Goal: Information Seeking & Learning: Learn about a topic

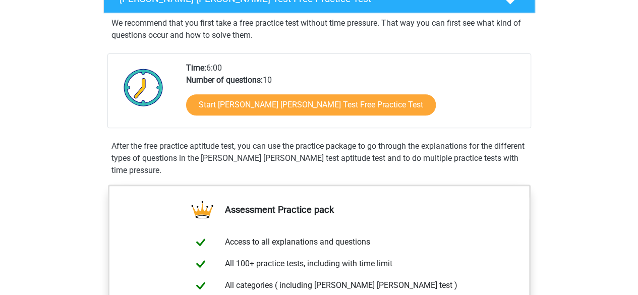
scroll to position [109, 0]
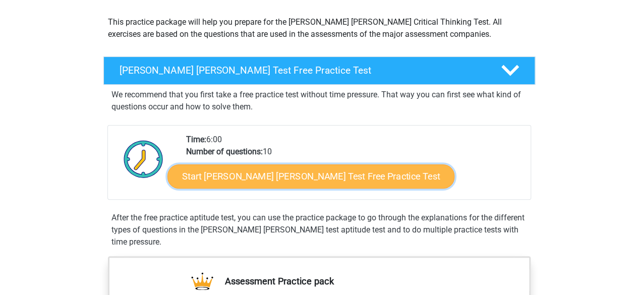
click at [268, 182] on link "Start [PERSON_NAME] [PERSON_NAME] Test Free Practice Test" at bounding box center [310, 176] width 287 height 24
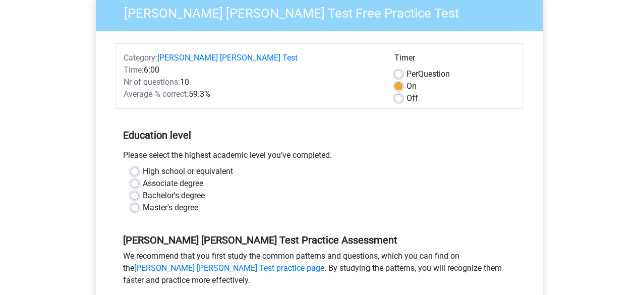
scroll to position [100, 0]
click at [211, 165] on label "High school or equivalent" at bounding box center [188, 171] width 90 height 12
click at [139, 165] on input "High school or equivalent" at bounding box center [135, 170] width 8 height 10
radio input "true"
click at [192, 190] on label "Bachelor's degree" at bounding box center [174, 196] width 62 height 12
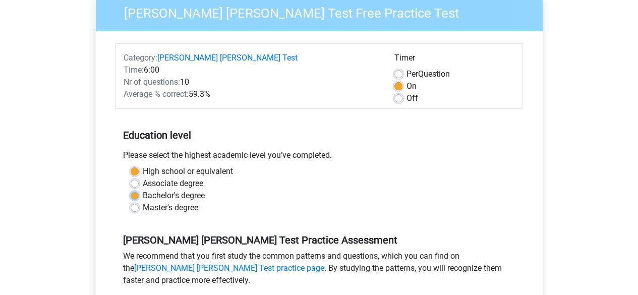
click at [139, 190] on input "Bachelor's degree" at bounding box center [135, 195] width 8 height 10
radio input "true"
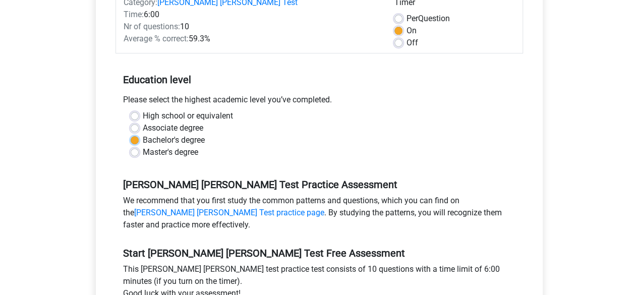
scroll to position [184, 0]
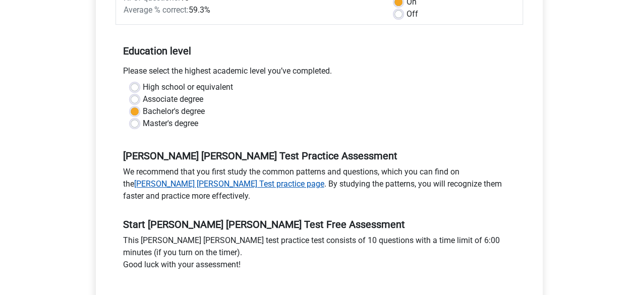
click at [191, 179] on link "Watson Glaser Test practice page" at bounding box center [229, 184] width 190 height 10
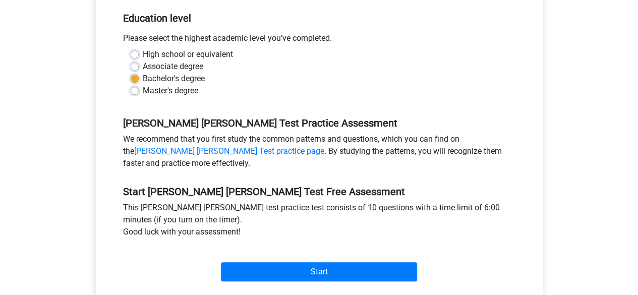
scroll to position [219, 0]
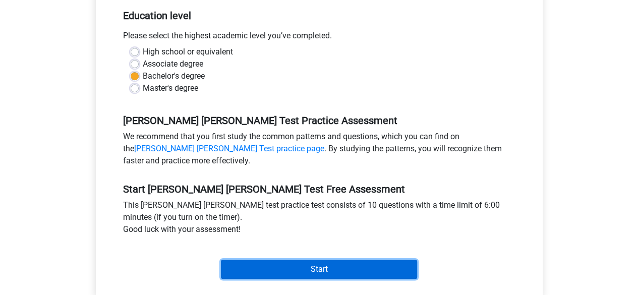
drag, startPoint x: 267, startPoint y: 252, endPoint x: 277, endPoint y: 257, distance: 10.8
click at [277, 260] on input "Start" at bounding box center [319, 269] width 196 height 19
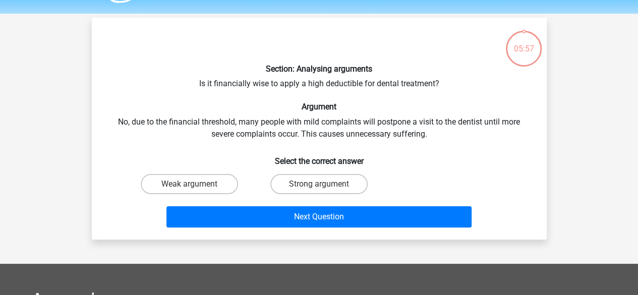
scroll to position [30, 0]
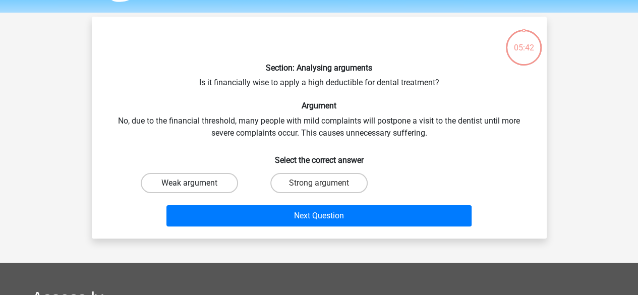
click at [182, 183] on label "Weak argument" at bounding box center [189, 183] width 97 height 20
click at [189, 183] on input "Weak argument" at bounding box center [192, 186] width 7 height 7
radio input "true"
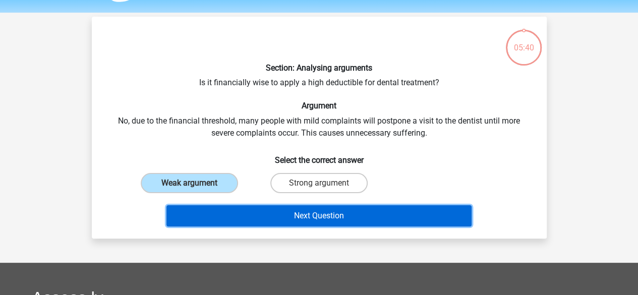
click at [247, 216] on button "Next Question" at bounding box center [318, 215] width 305 height 21
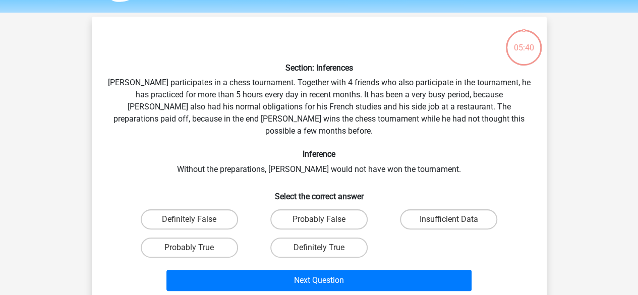
scroll to position [46, 0]
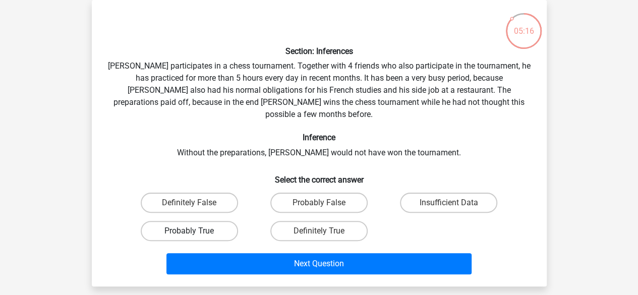
click at [208, 221] on label "Probably True" at bounding box center [189, 231] width 97 height 20
click at [196, 231] on input "Probably True" at bounding box center [192, 234] width 7 height 7
radio input "true"
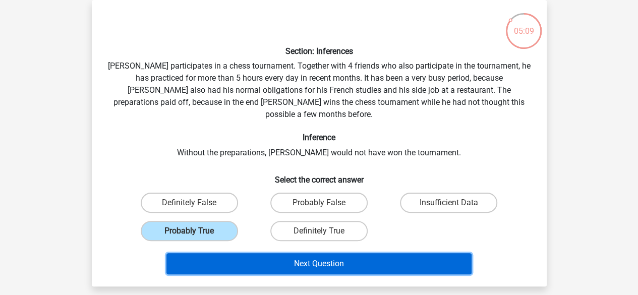
click at [216, 253] on button "Next Question" at bounding box center [318, 263] width 305 height 21
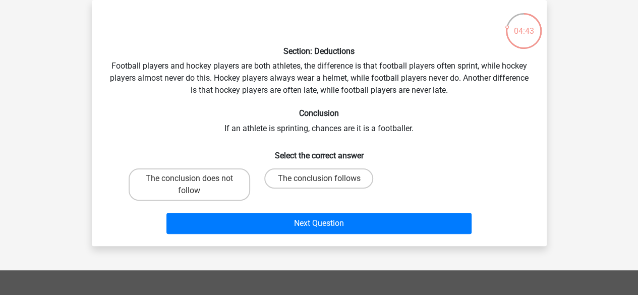
click at [351, 177] on label "The conclusion follows" at bounding box center [318, 178] width 109 height 20
click at [325, 178] on input "The conclusion follows" at bounding box center [322, 181] width 7 height 7
radio input "true"
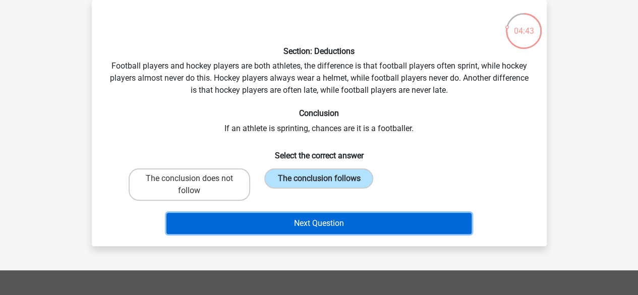
click at [352, 229] on button "Next Question" at bounding box center [318, 223] width 305 height 21
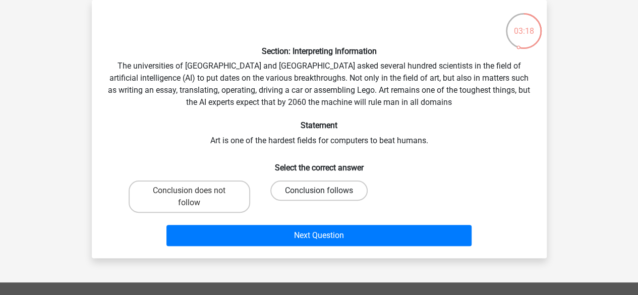
click at [328, 200] on label "Conclusion follows" at bounding box center [318, 190] width 97 height 20
click at [325, 197] on input "Conclusion follows" at bounding box center [322, 194] width 7 height 7
radio input "true"
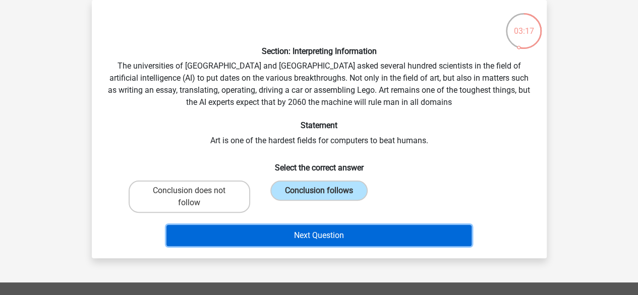
click at [324, 239] on button "Next Question" at bounding box center [318, 235] width 305 height 21
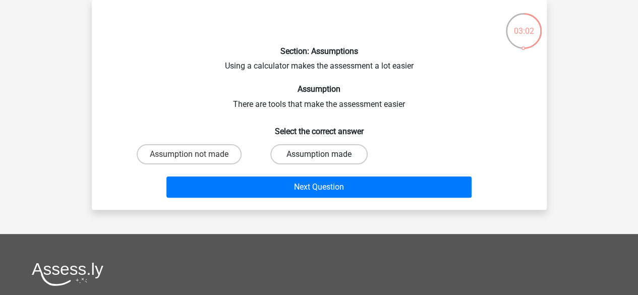
click at [338, 159] on label "Assumption made" at bounding box center [318, 154] width 97 height 20
click at [325, 159] on input "Assumption made" at bounding box center [322, 157] width 7 height 7
radio input "true"
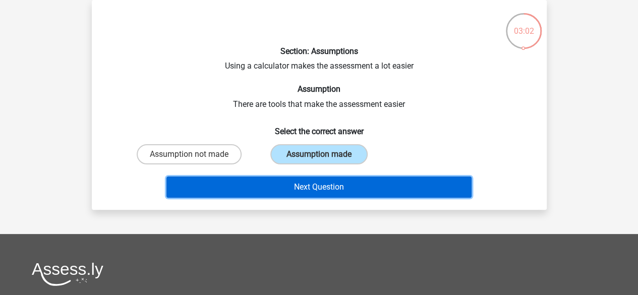
click at [343, 192] on button "Next Question" at bounding box center [318, 186] width 305 height 21
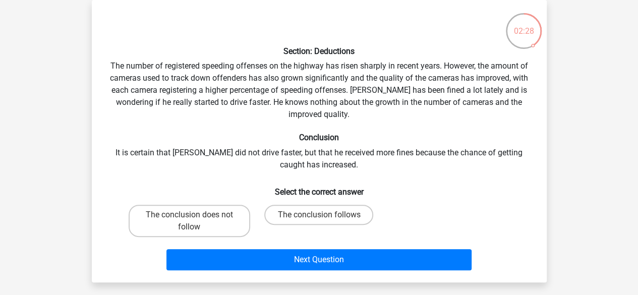
click at [217, 226] on label "The conclusion does not follow" at bounding box center [189, 221] width 121 height 32
click at [196, 221] on input "The conclusion does not follow" at bounding box center [192, 218] width 7 height 7
radio input "true"
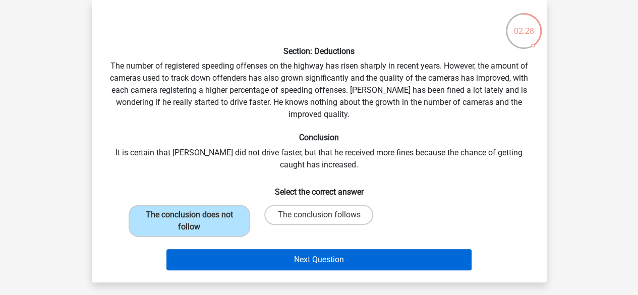
click at [219, 266] on button "Next Question" at bounding box center [318, 259] width 305 height 21
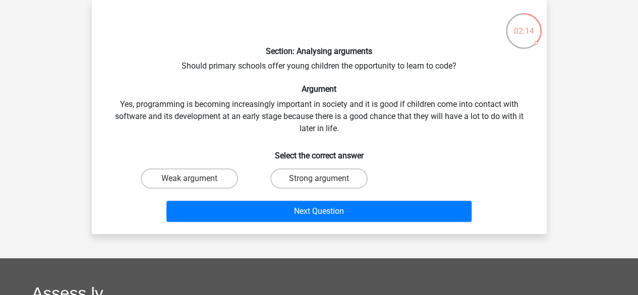
click at [317, 181] on label "Strong argument" at bounding box center [318, 178] width 97 height 20
click at [319, 181] on input "Strong argument" at bounding box center [322, 181] width 7 height 7
radio input "true"
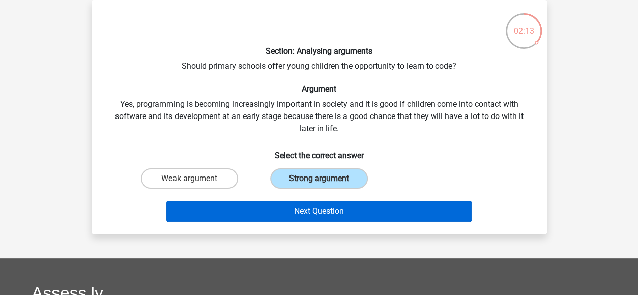
click at [284, 217] on button "Next Question" at bounding box center [318, 211] width 305 height 21
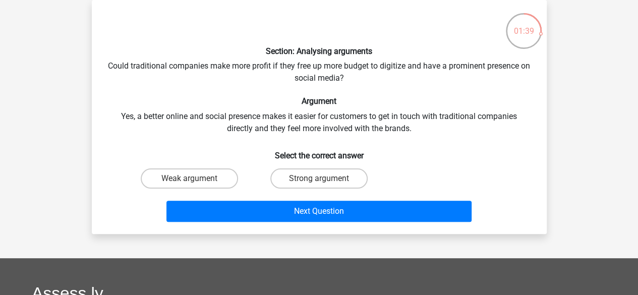
click at [304, 178] on label "Strong argument" at bounding box center [318, 178] width 97 height 20
click at [319, 178] on input "Strong argument" at bounding box center [322, 181] width 7 height 7
radio input "true"
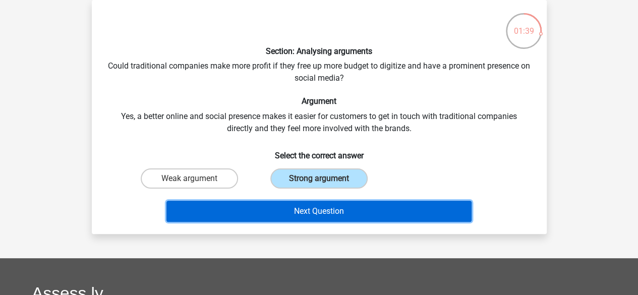
click at [296, 219] on button "Next Question" at bounding box center [318, 211] width 305 height 21
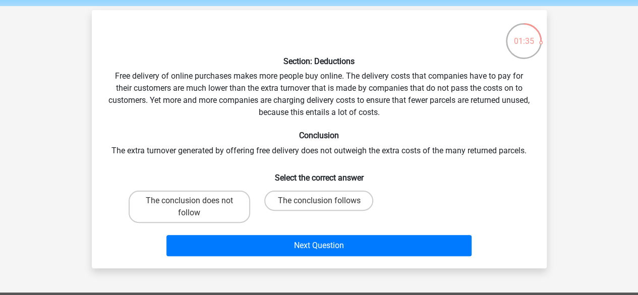
scroll to position [35, 0]
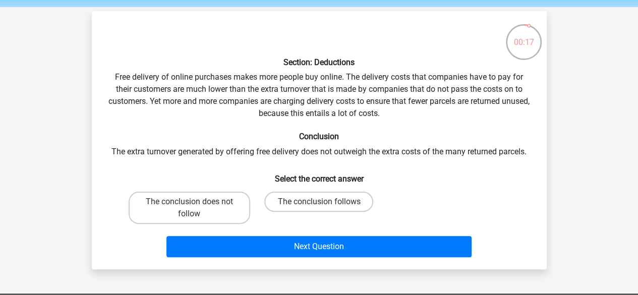
click at [196, 221] on label "The conclusion does not follow" at bounding box center [189, 208] width 121 height 32
click at [196, 208] on input "The conclusion does not follow" at bounding box center [192, 205] width 7 height 7
radio input "true"
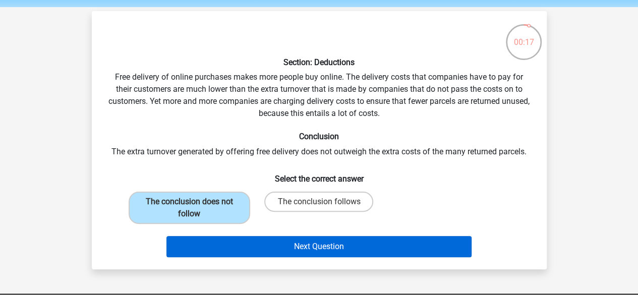
click at [242, 245] on button "Next Question" at bounding box center [318, 246] width 305 height 21
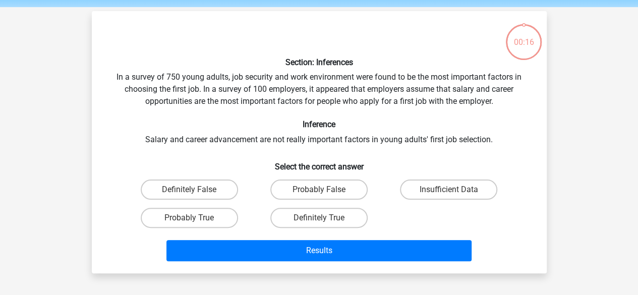
scroll to position [46, 0]
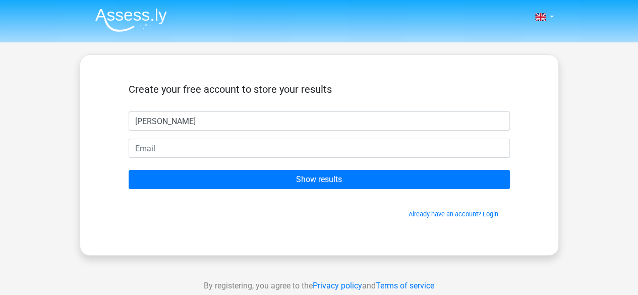
type input "[PERSON_NAME]"
click at [210, 138] on form "Create your free account to store your results [PERSON_NAME] Show results Alrea…" at bounding box center [319, 151] width 381 height 136
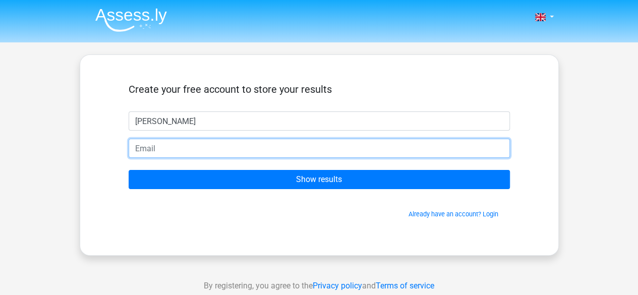
click at [205, 147] on input "email" at bounding box center [319, 148] width 381 height 19
type input "[EMAIL_ADDRESS][DOMAIN_NAME]"
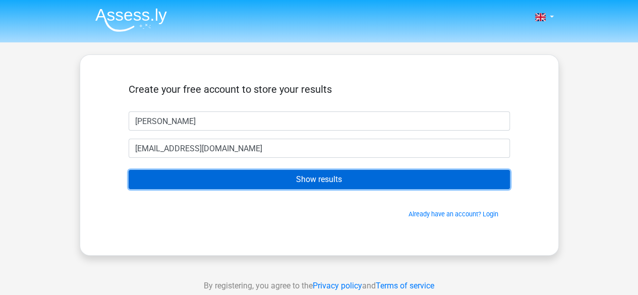
click at [209, 174] on input "Show results" at bounding box center [319, 179] width 381 height 19
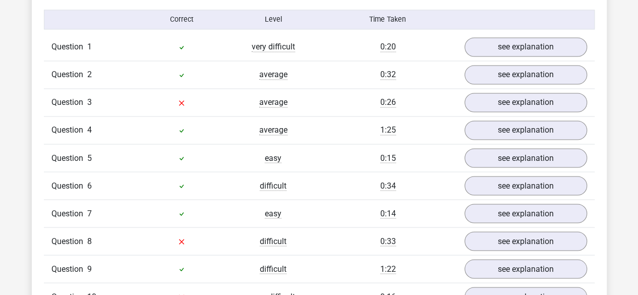
scroll to position [809, 0]
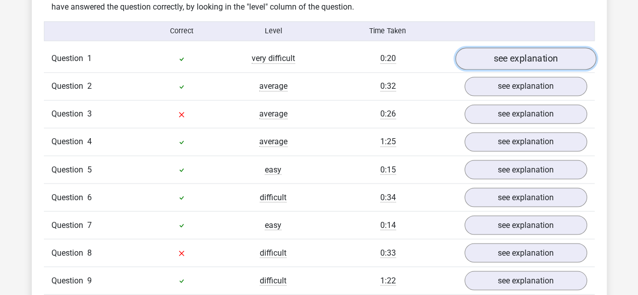
click at [500, 48] on link "see explanation" at bounding box center [525, 59] width 141 height 22
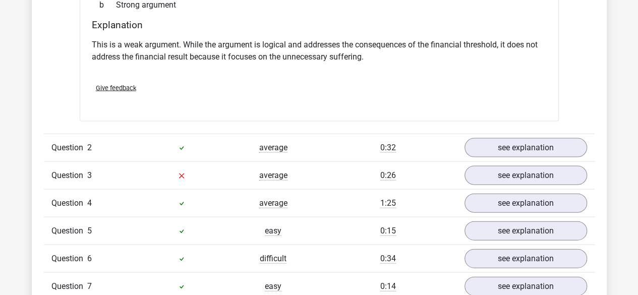
scroll to position [1075, 0]
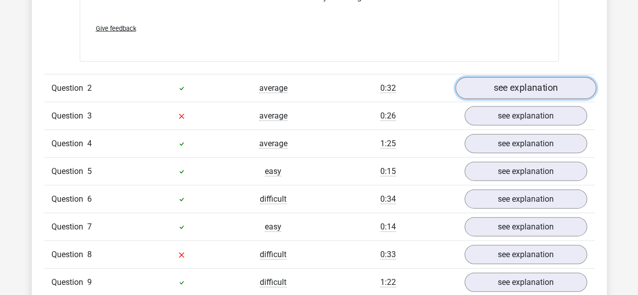
click at [495, 83] on link "see explanation" at bounding box center [525, 88] width 141 height 22
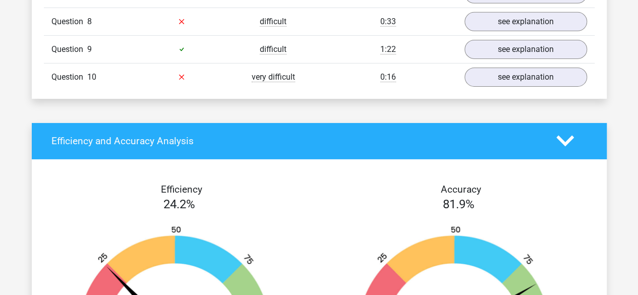
scroll to position [1546, 0]
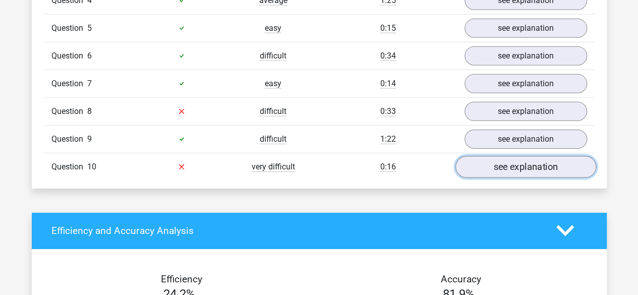
click at [505, 156] on link "see explanation" at bounding box center [525, 167] width 141 height 22
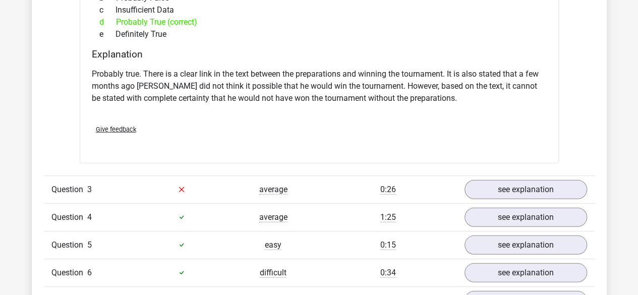
scroll to position [1330, 0]
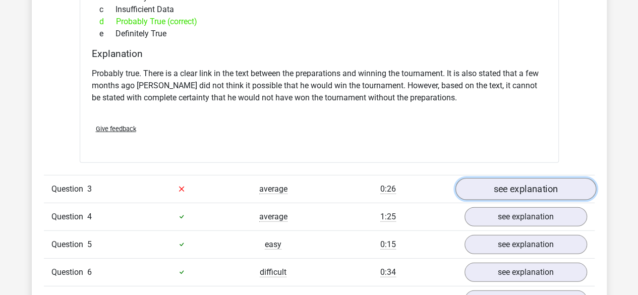
click at [511, 178] on link "see explanation" at bounding box center [525, 189] width 141 height 22
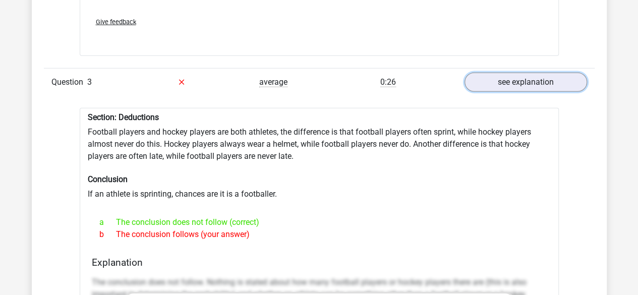
scroll to position [1436, 0]
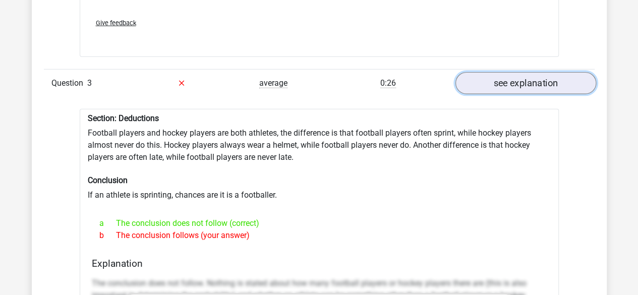
click at [494, 80] on link "see explanation" at bounding box center [525, 83] width 141 height 22
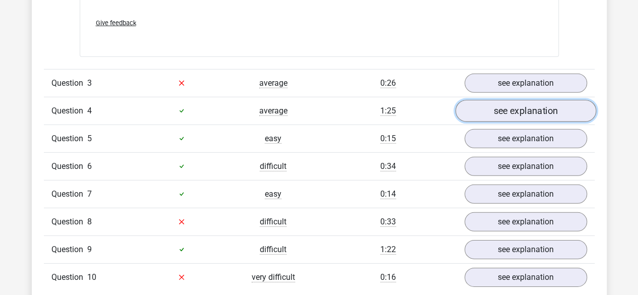
click at [498, 104] on link "see explanation" at bounding box center [525, 111] width 141 height 22
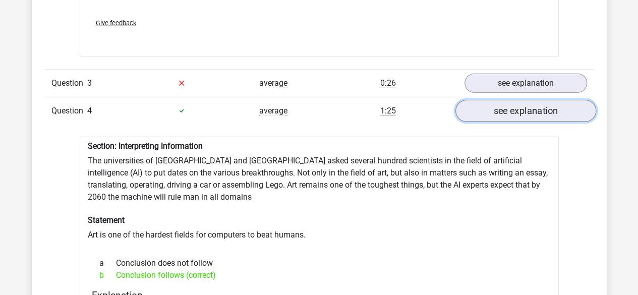
click at [498, 104] on link "see explanation" at bounding box center [525, 111] width 141 height 22
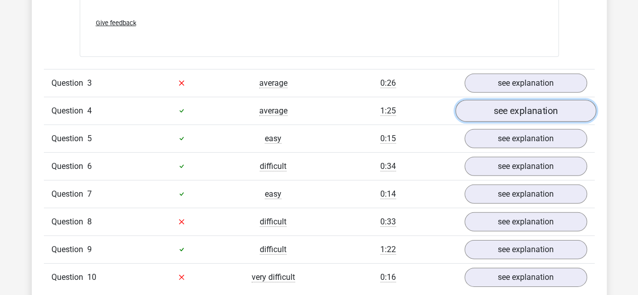
click at [498, 104] on link "see explanation" at bounding box center [525, 111] width 141 height 22
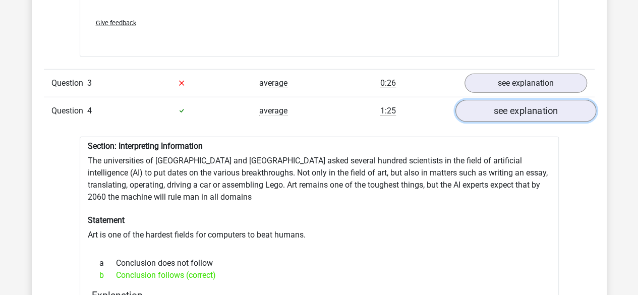
click at [506, 100] on link "see explanation" at bounding box center [525, 111] width 141 height 22
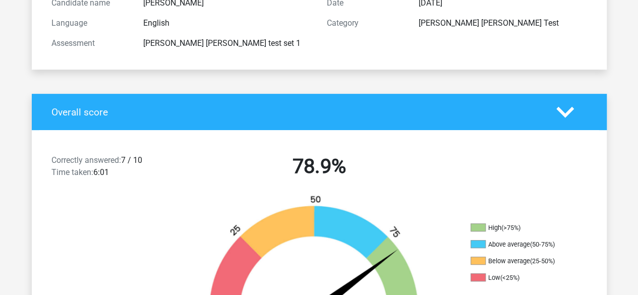
scroll to position [0, 0]
